Goal: Navigation & Orientation: Find specific page/section

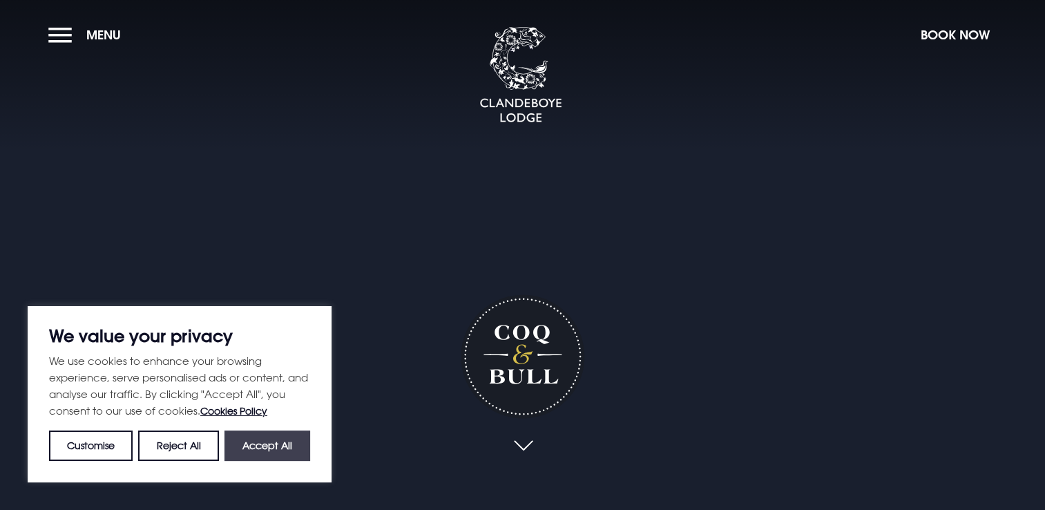
click at [249, 441] on button "Accept All" at bounding box center [268, 445] width 86 height 30
checkbox input "true"
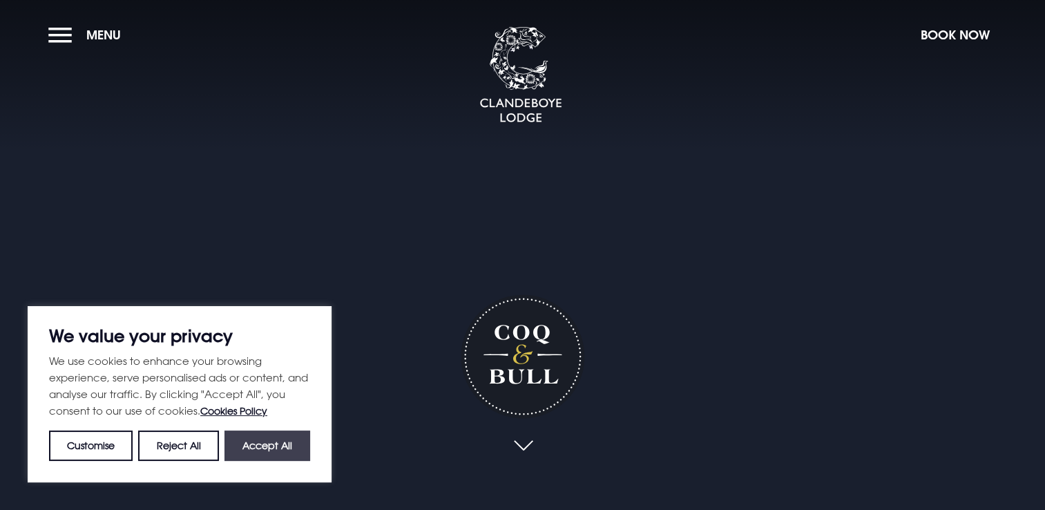
checkbox input "true"
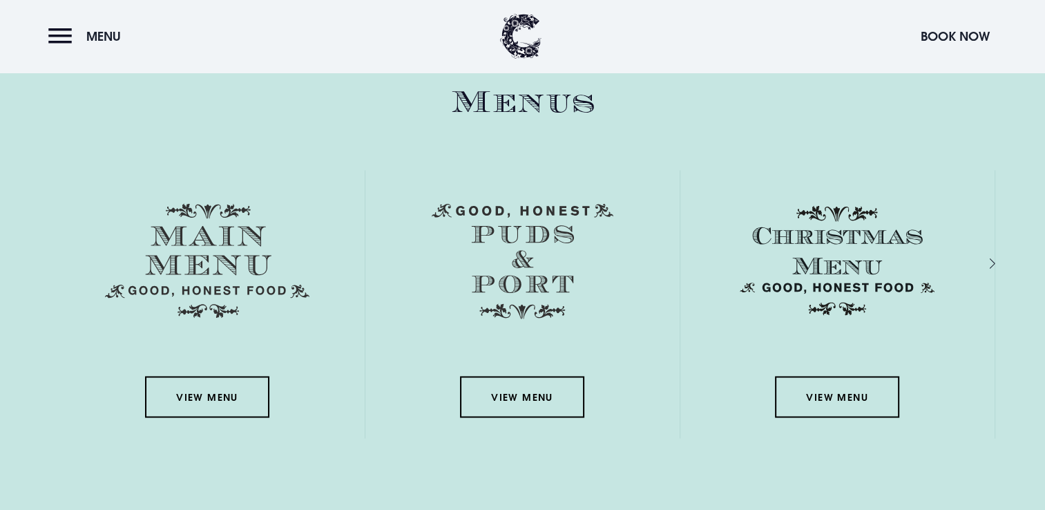
scroll to position [2317, 0]
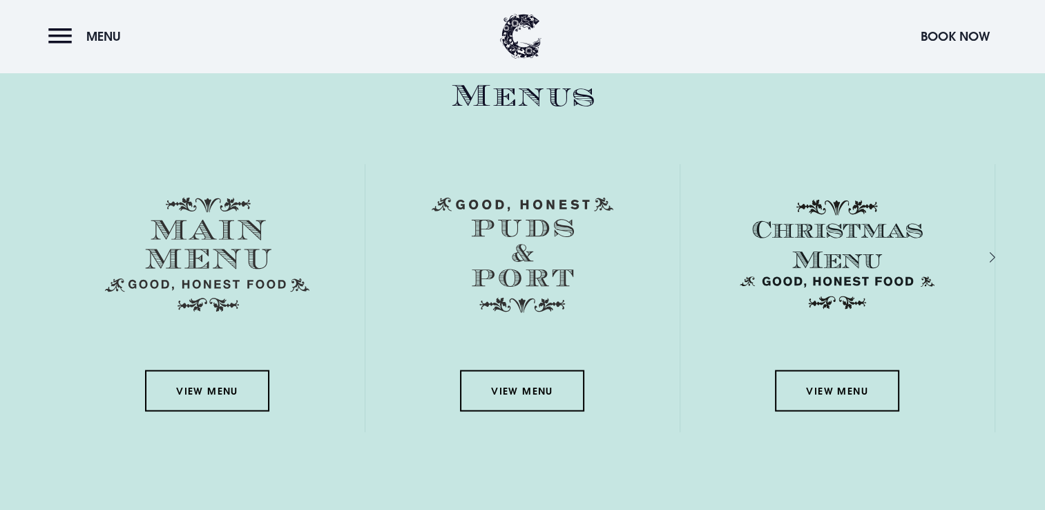
click at [817, 394] on link "View Menu" at bounding box center [837, 390] width 124 height 41
click at [183, 245] on img at bounding box center [207, 254] width 205 height 115
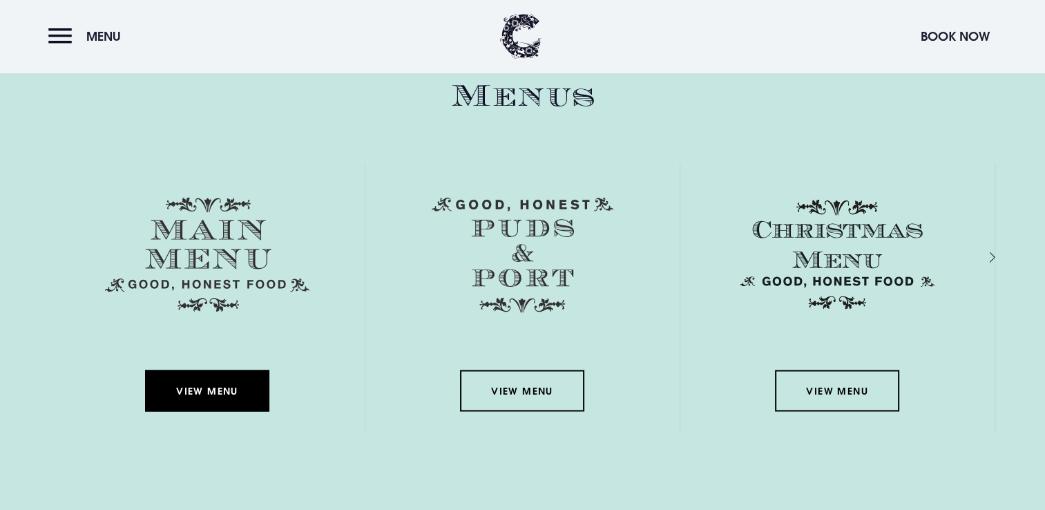
click at [191, 381] on link "View Menu" at bounding box center [207, 390] width 124 height 41
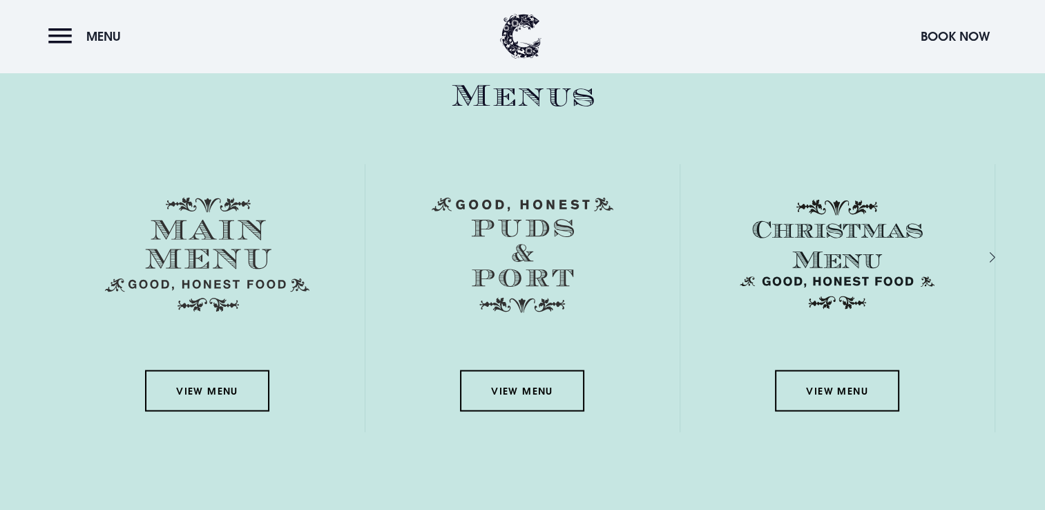
click at [206, 227] on img at bounding box center [207, 254] width 205 height 115
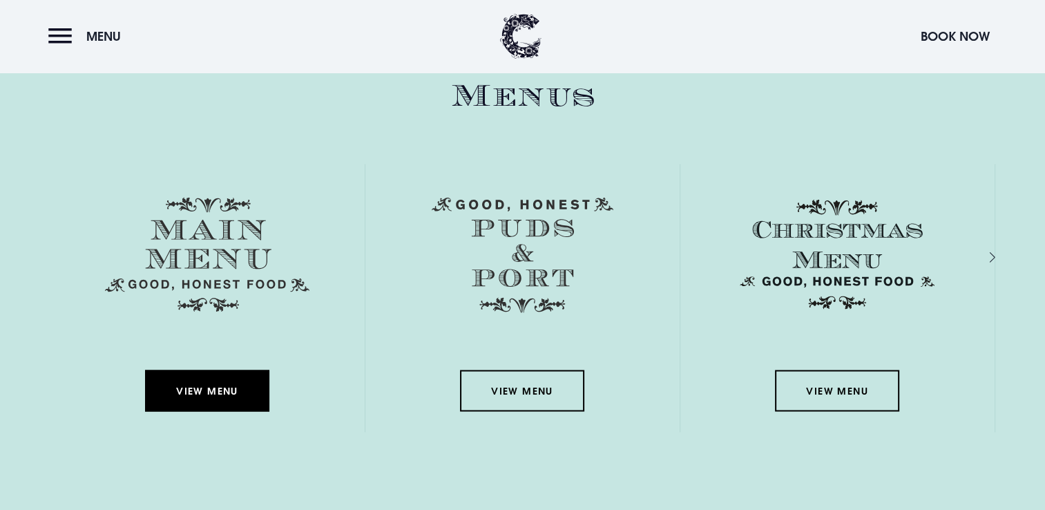
click at [209, 384] on link "View Menu" at bounding box center [207, 390] width 124 height 41
